Goal: Check status: Check status

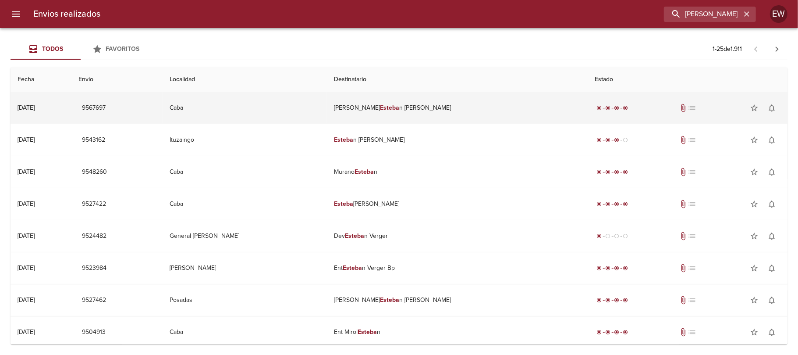
type input "[PERSON_NAME]"
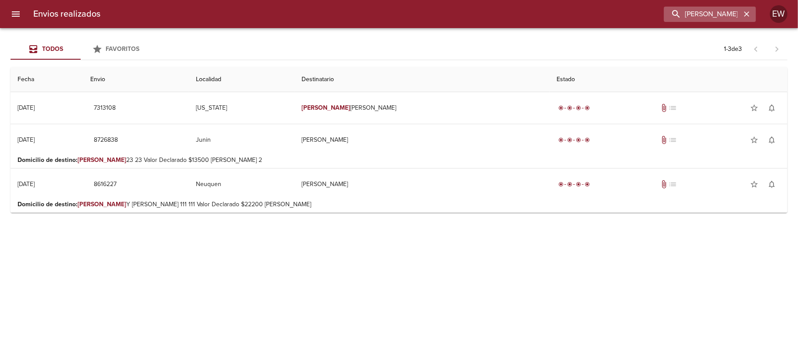
click at [750, 17] on icon "button" at bounding box center [746, 14] width 9 height 9
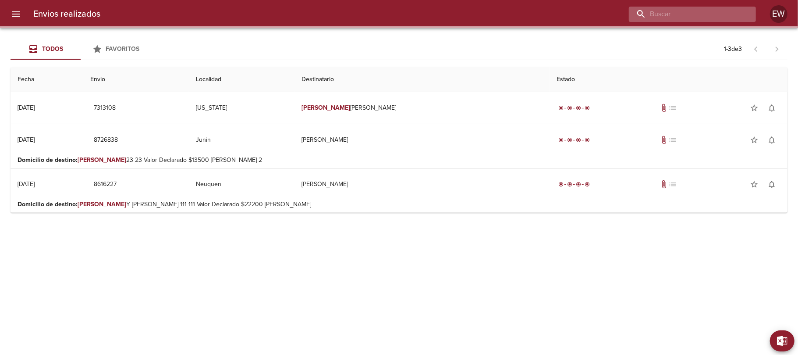
click at [725, 16] on input "buscar" at bounding box center [685, 14] width 112 height 15
paste input "00267615"
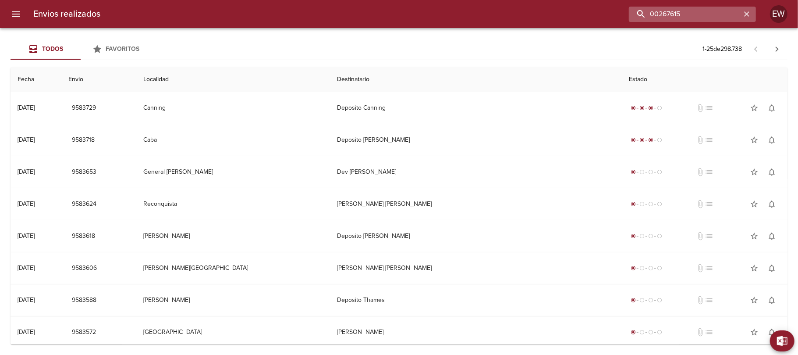
type input "00267615"
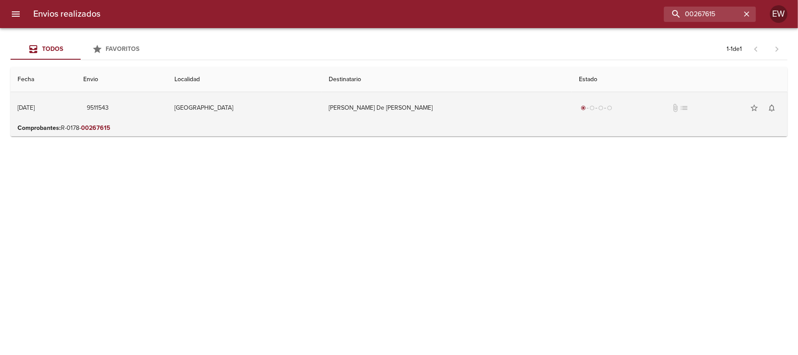
click at [418, 116] on td "[PERSON_NAME] De [PERSON_NAME]" at bounding box center [447, 108] width 250 height 32
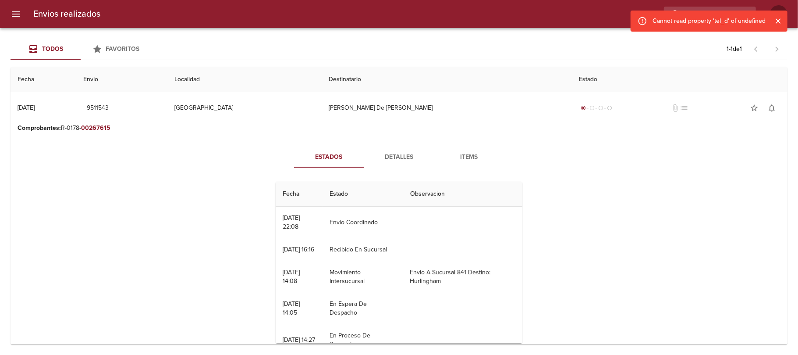
click at [390, 160] on span "Detalles" at bounding box center [399, 157] width 60 height 11
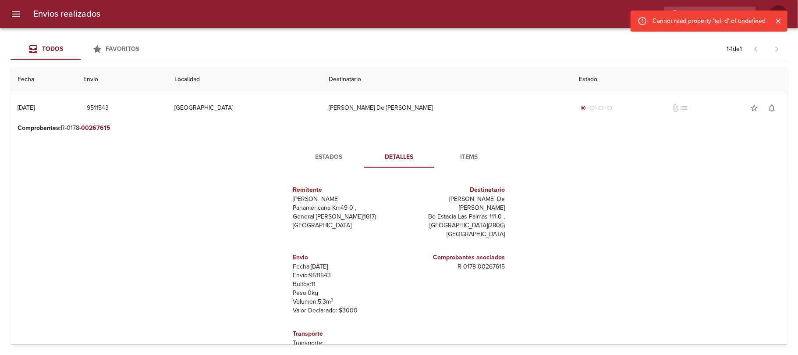
click at [330, 160] on span "Estados" at bounding box center [329, 157] width 60 height 11
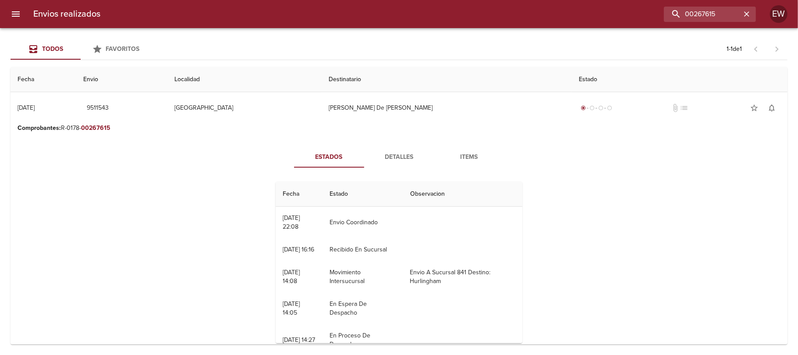
click at [389, 158] on span "Detalles" at bounding box center [399, 157] width 60 height 11
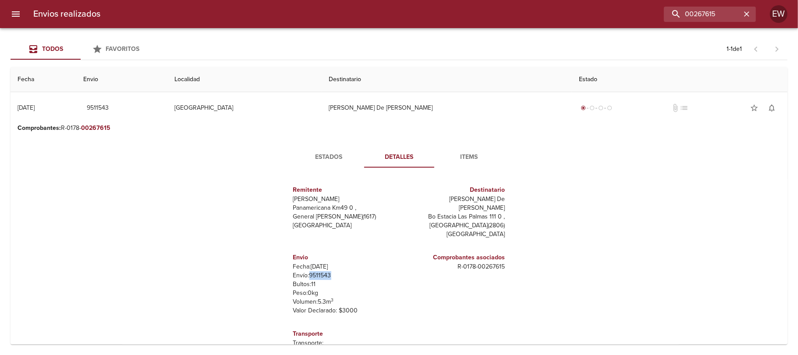
drag, startPoint x: 334, startPoint y: 269, endPoint x: 307, endPoint y: 264, distance: 26.8
click at [307, 271] on p "Envío: 9511543" at bounding box center [344, 275] width 103 height 9
copy p "9511543"
